Goal: Transaction & Acquisition: Download file/media

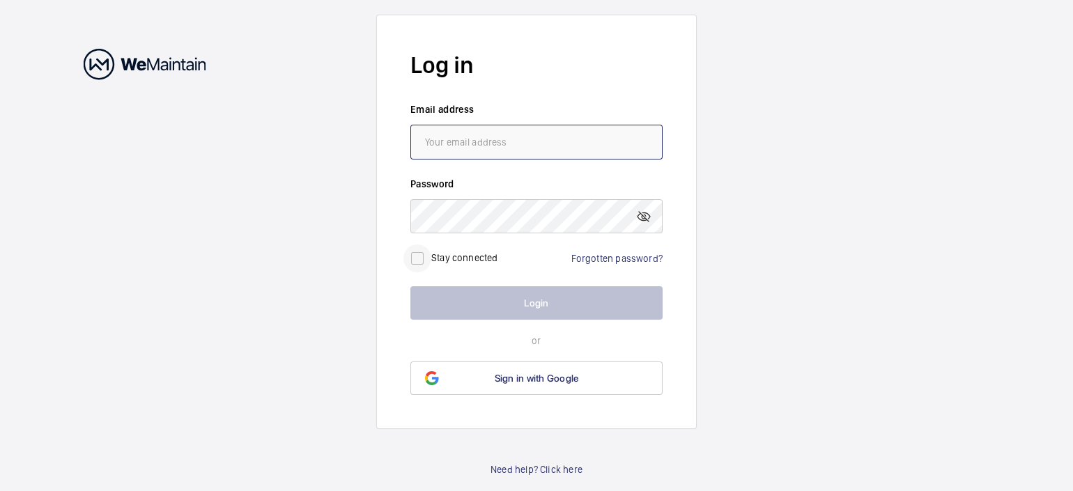
type input "[EMAIL_ADDRESS][DOMAIN_NAME]"
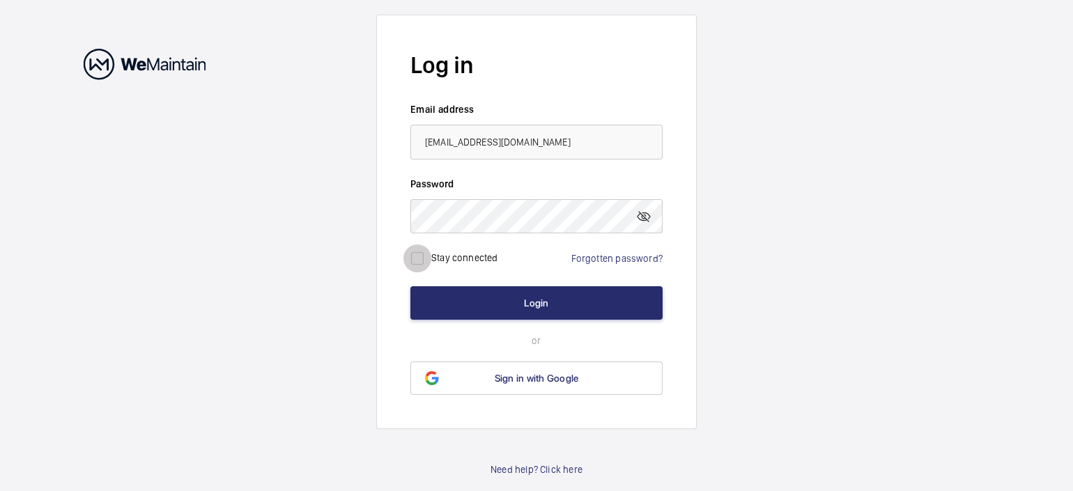
click at [422, 258] on input "checkbox" at bounding box center [417, 259] width 28 height 28
checkbox input "true"
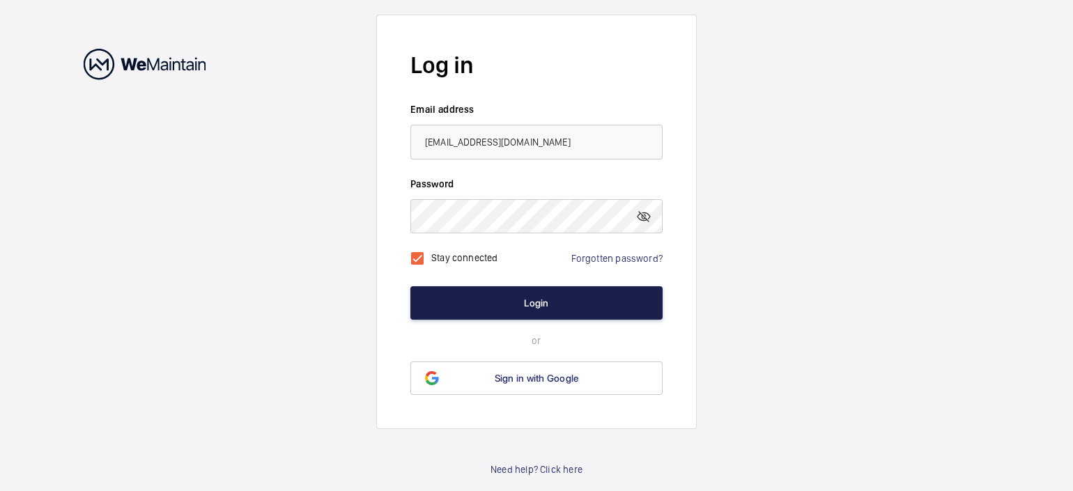
click at [540, 298] on button "Login" at bounding box center [536, 302] width 252 height 33
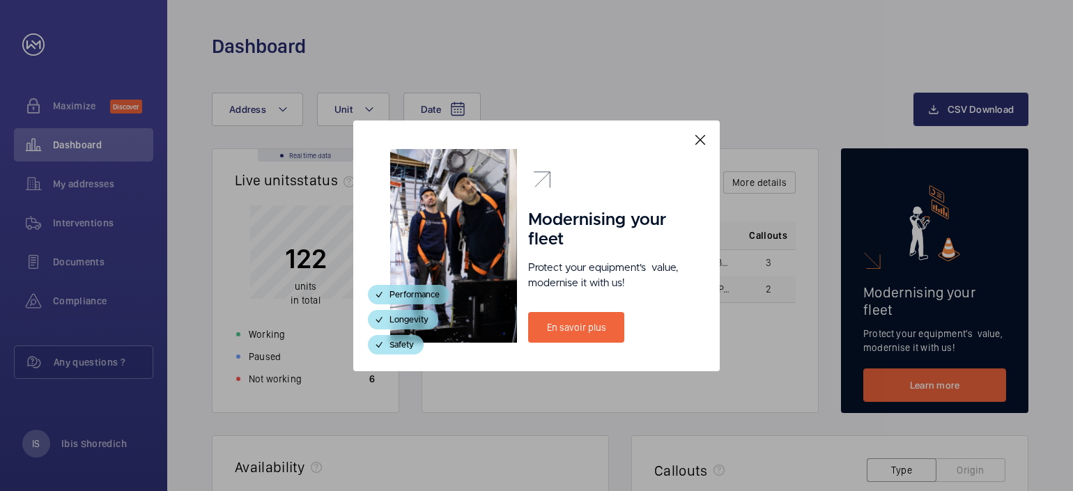
click at [694, 139] on mat-icon at bounding box center [700, 140] width 17 height 17
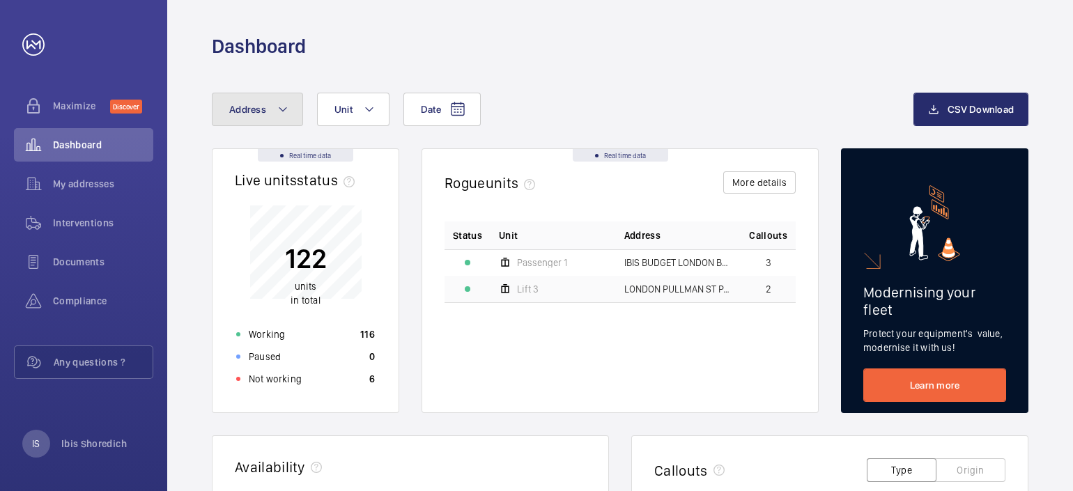
click at [284, 105] on mat-icon at bounding box center [282, 109] width 11 height 17
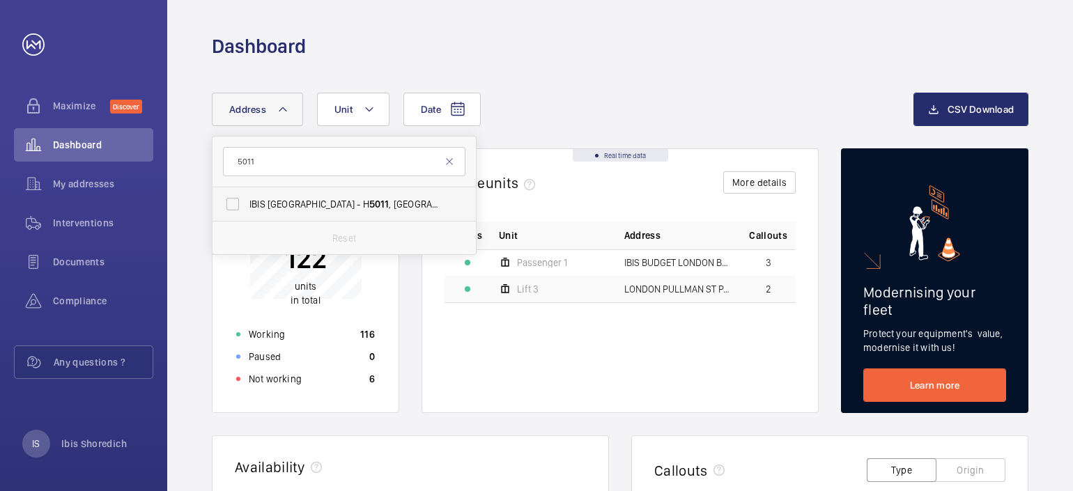
type input "5011"
click at [320, 209] on span "IBIS [GEOGRAPHIC_DATA] - H [STREET_ADDRESS]" at bounding box center [345, 204] width 192 height 14
click at [247, 209] on input "IBIS [GEOGRAPHIC_DATA] - H [STREET_ADDRESS]" at bounding box center [233, 204] width 28 height 28
checkbox input "true"
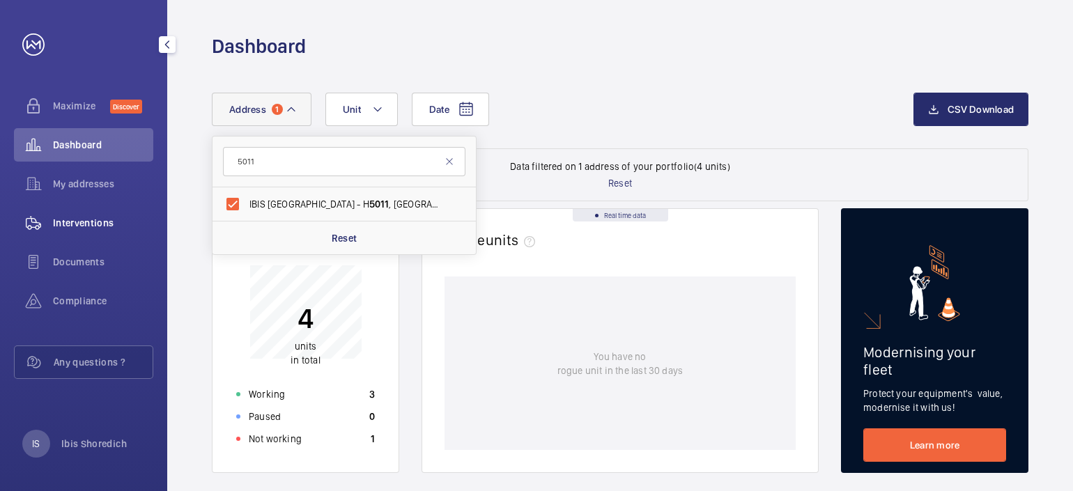
click at [73, 227] on span "Interventions" at bounding box center [103, 223] width 100 height 14
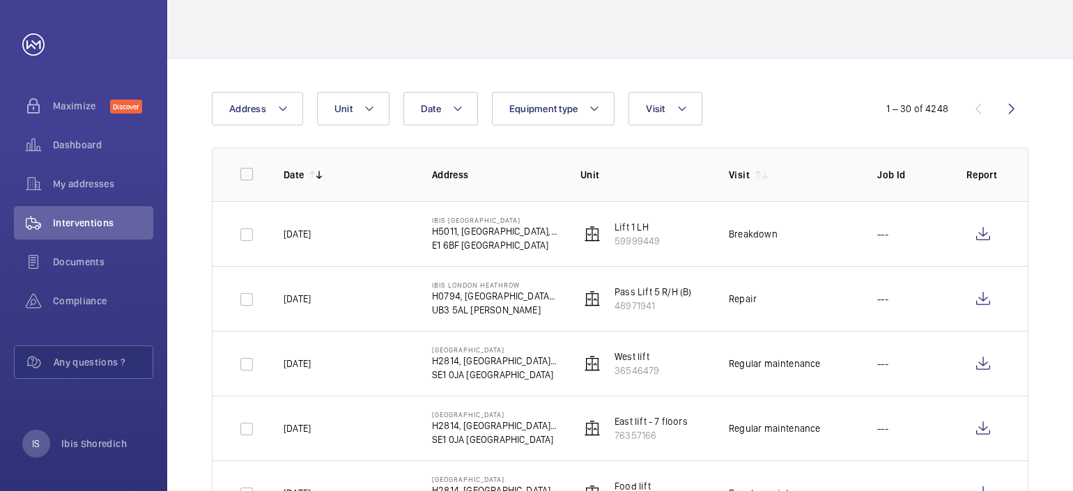
scroll to position [73, 0]
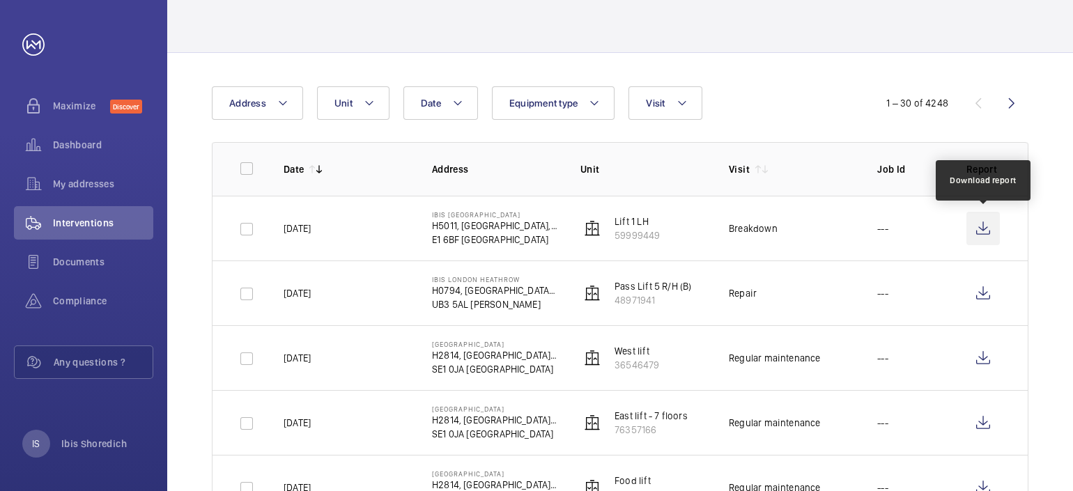
click at [985, 226] on wm-front-icon-button at bounding box center [982, 228] width 33 height 33
